Goal: Task Accomplishment & Management: Manage account settings

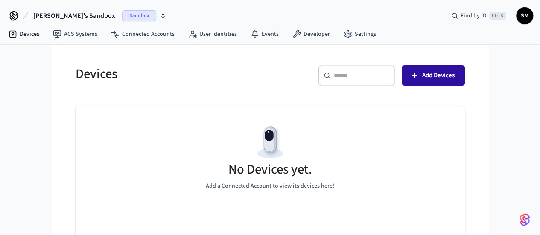
click at [454, 80] on span "Add Devices" at bounding box center [438, 75] width 32 height 11
click at [160, 17] on icon "button" at bounding box center [163, 15] width 7 height 7
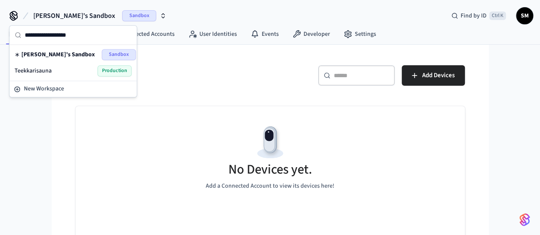
click at [74, 71] on div "Teekkarisauna Production" at bounding box center [73, 70] width 117 height 11
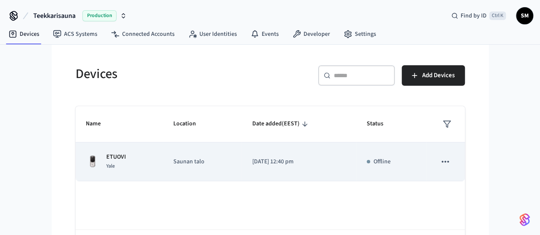
click at [343, 156] on td "[DATE] 12:40 pm" at bounding box center [298, 161] width 114 height 39
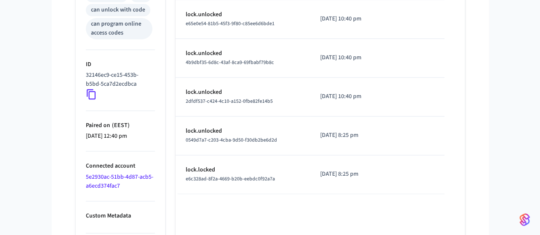
scroll to position [381, 0]
click at [87, 93] on icon at bounding box center [91, 94] width 9 height 10
drag, startPoint x: 62, startPoint y: 184, endPoint x: 56, endPoint y: 183, distance: 5.7
click at [86, 183] on link "5e2930ac-51bb-4d87-acb5-a6ecd374fac7" at bounding box center [119, 180] width 67 height 17
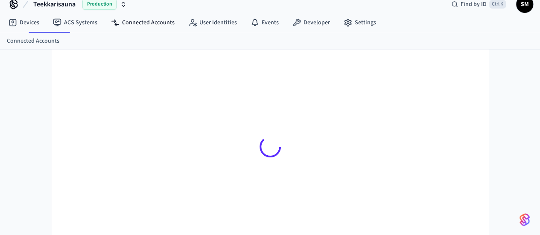
click at [69, 183] on div at bounding box center [270, 146] width 403 height 153
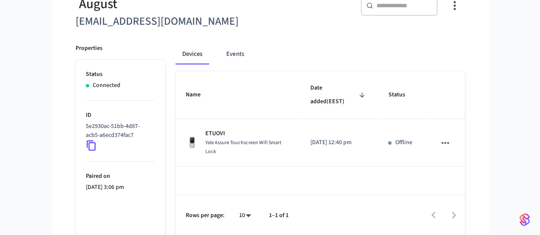
scroll to position [88, 0]
click at [86, 146] on icon at bounding box center [91, 145] width 11 height 11
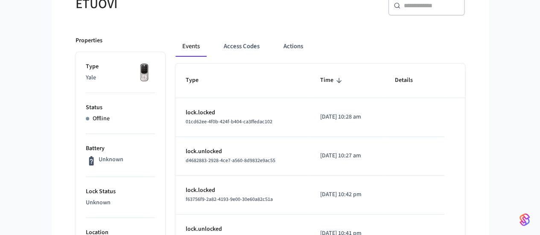
scroll to position [86, 0]
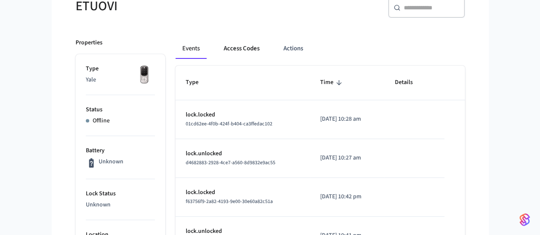
click at [228, 52] on button "Access Codes" at bounding box center [241, 48] width 49 height 20
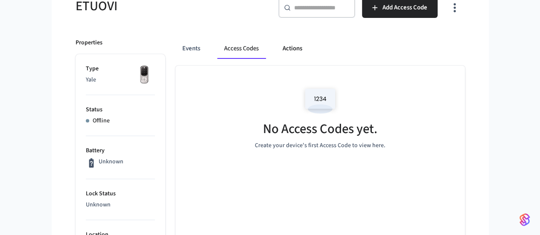
click at [276, 47] on button "Actions" at bounding box center [292, 48] width 33 height 20
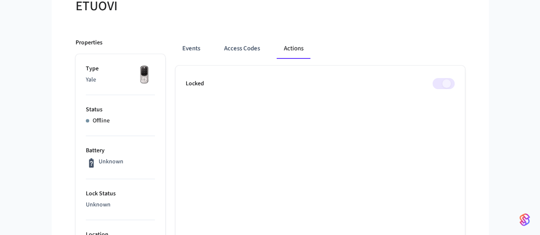
click at [454, 85] on span at bounding box center [443, 83] width 22 height 11
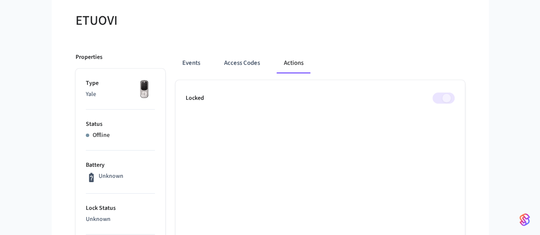
scroll to position [0, 0]
